Goal: Task Accomplishment & Management: Manage account settings

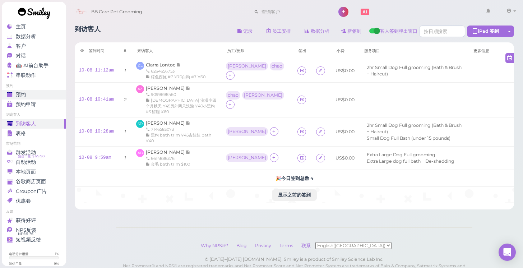
click at [36, 97] on div "预约" at bounding box center [33, 95] width 52 height 6
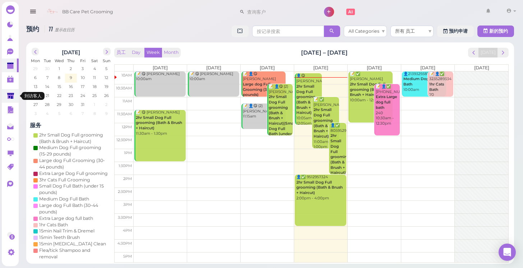
click at [7, 97] on link at bounding box center [10, 96] width 17 height 14
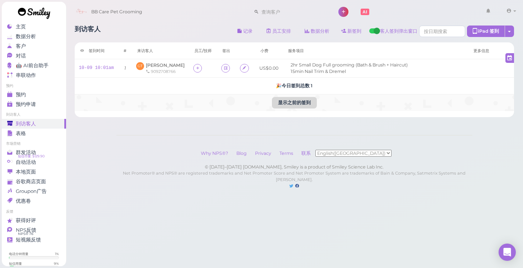
click at [287, 101] on button "显示之前的签到" at bounding box center [294, 103] width 45 height 12
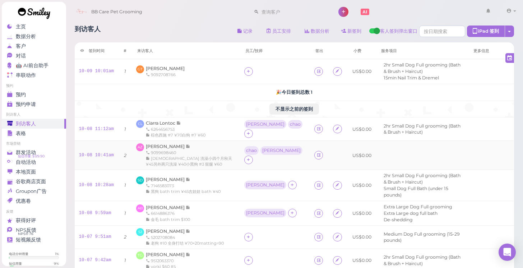
click at [193, 156] on span "[DEMOGRAPHIC_DATA] 洗澡小四个月秋天 ¥45另外两只洗澡 ¥40小黑狗 #3 留腿 ¥60" at bounding box center [189, 161] width 86 height 11
click at [166, 144] on span "[PERSON_NAME]" at bounding box center [166, 146] width 40 height 5
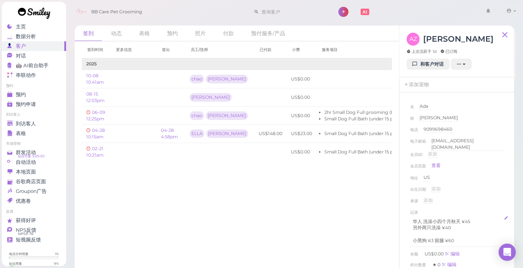
click at [458, 220] on p "华人 洗澡小四个月秋天 ¥45" at bounding box center [457, 222] width 88 height 6
click at [485, 197] on div "来源 添加" at bounding box center [457, 203] width 93 height 12
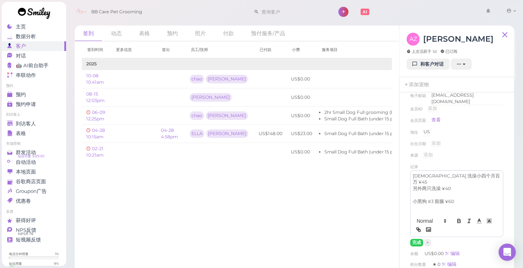
scroll to position [47, 0]
click at [415, 238] on button "完成" at bounding box center [417, 242] width 13 height 8
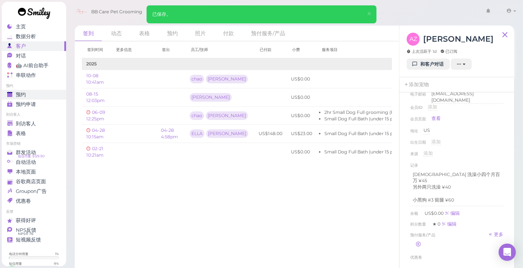
click at [28, 90] on link "预约" at bounding box center [34, 95] width 64 height 10
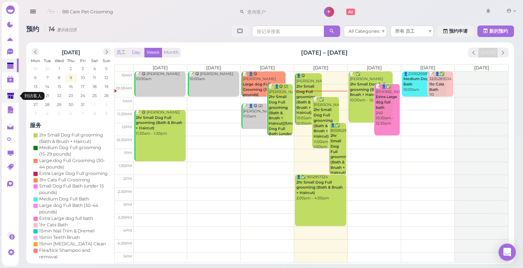
click at [8, 97] on polygon at bounding box center [10, 96] width 7 height 6
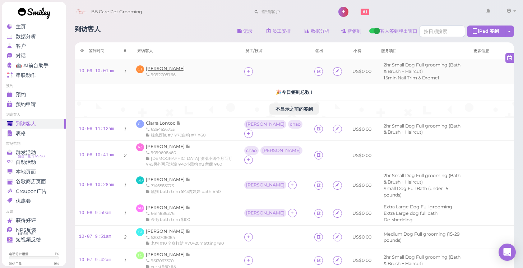
click at [160, 67] on span "[PERSON_NAME]" at bounding box center [165, 68] width 39 height 5
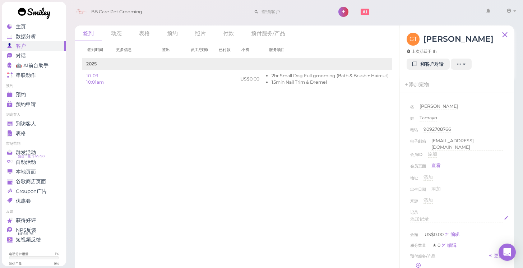
click at [429, 219] on div "添加记录" at bounding box center [457, 219] width 93 height 7
click at [466, 205] on div "来源 添加" at bounding box center [457, 203] width 93 height 12
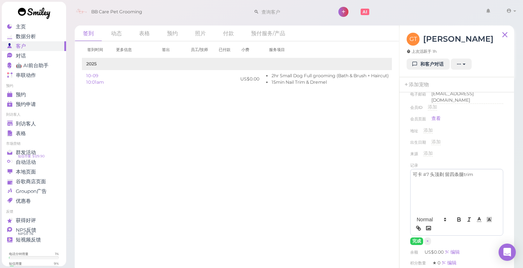
scroll to position [49, 0]
click at [416, 237] on button "完成" at bounding box center [417, 240] width 13 height 8
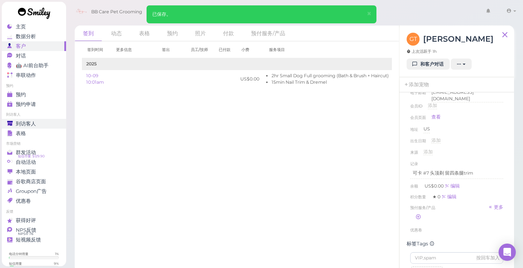
click at [32, 120] on link "到访客人" at bounding box center [34, 124] width 64 height 10
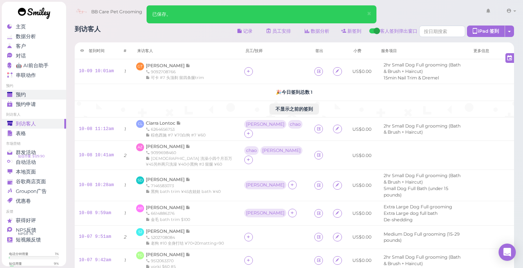
click at [32, 92] on div "预约" at bounding box center [33, 95] width 52 height 6
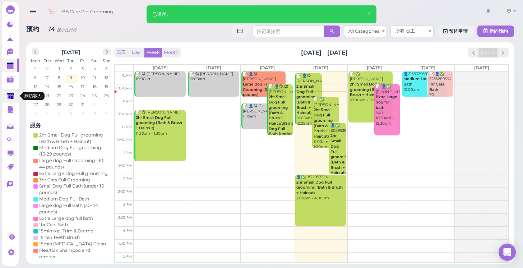
click at [11, 95] on polygon at bounding box center [10, 96] width 7 height 6
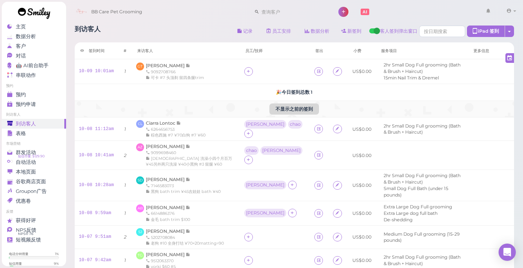
click at [283, 106] on button "不显示之前的签到" at bounding box center [295, 110] width 50 height 12
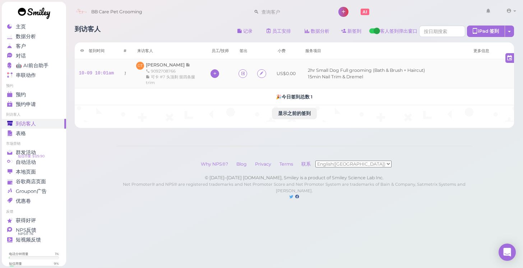
click at [213, 73] on icon at bounding box center [215, 73] width 5 height 5
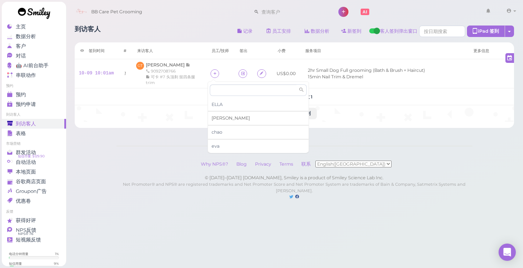
click at [228, 118] on div "[PERSON_NAME]" at bounding box center [258, 118] width 101 height 14
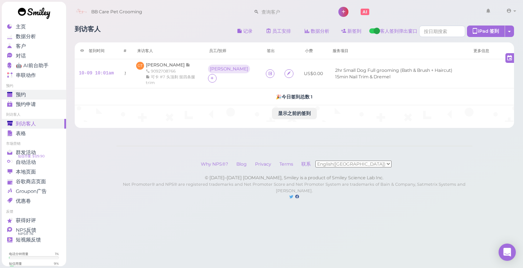
click at [32, 98] on link "预约" at bounding box center [34, 95] width 64 height 10
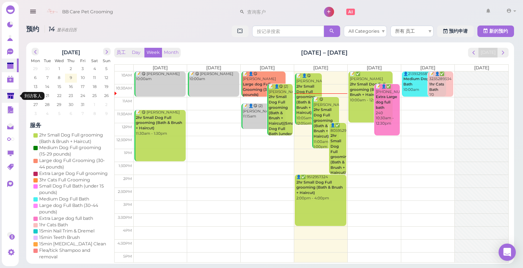
click at [6, 92] on link at bounding box center [10, 96] width 17 height 14
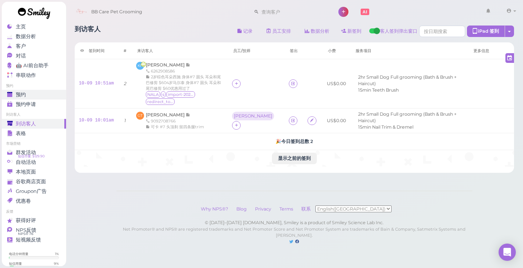
click at [22, 95] on span "预约" at bounding box center [21, 95] width 10 height 6
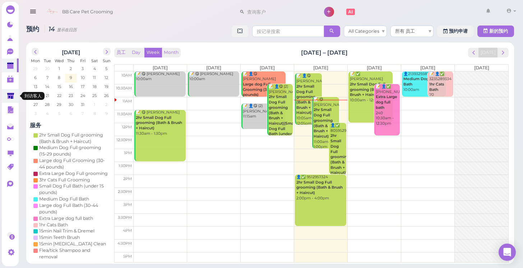
click at [13, 93] on polygon at bounding box center [10, 96] width 7 height 6
